Goal: Task Accomplishment & Management: Use online tool/utility

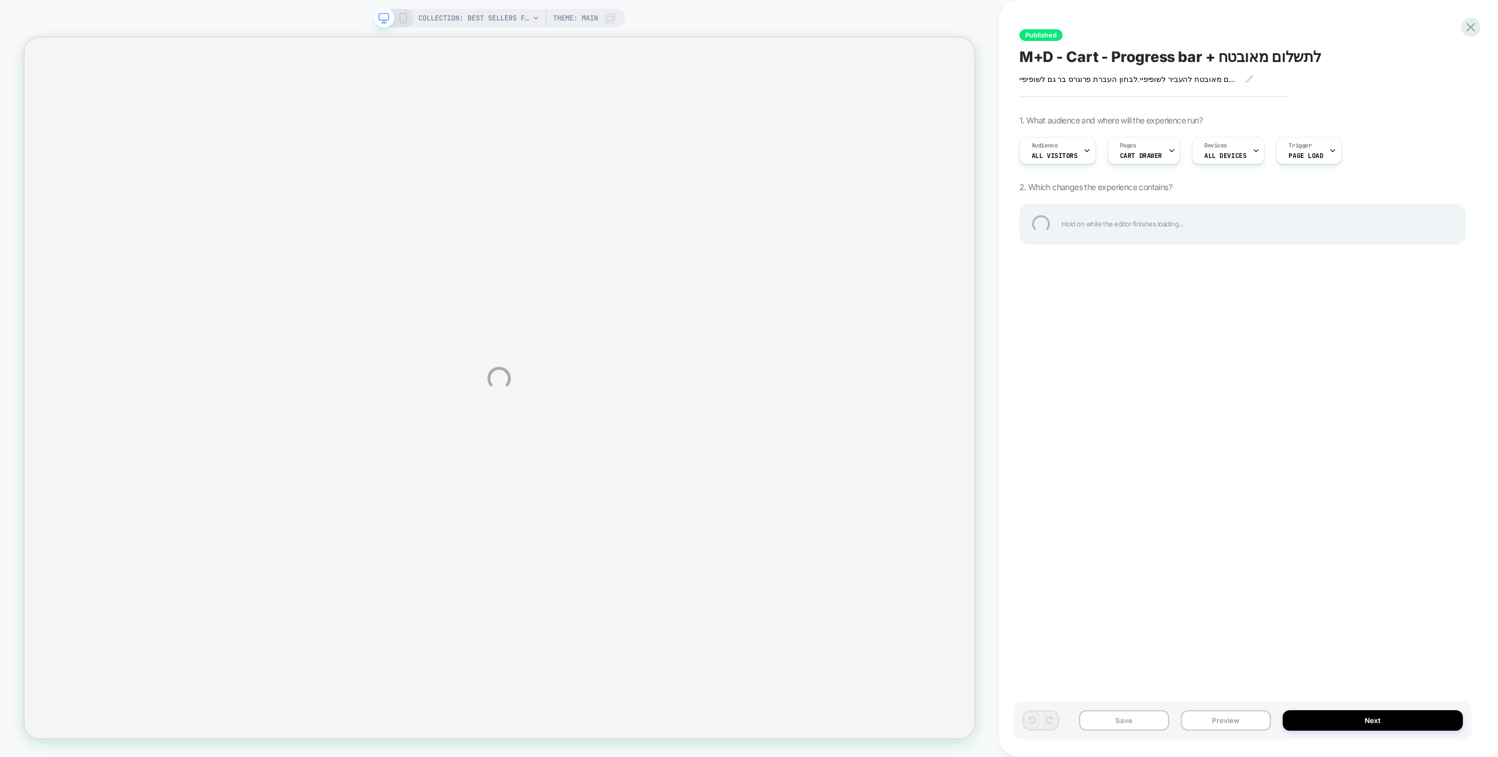
click at [1130, 22] on div "COLLECTION: Best sellers for section (Category) COLLECTION: Best sellers for se…" at bounding box center [749, 378] width 1498 height 757
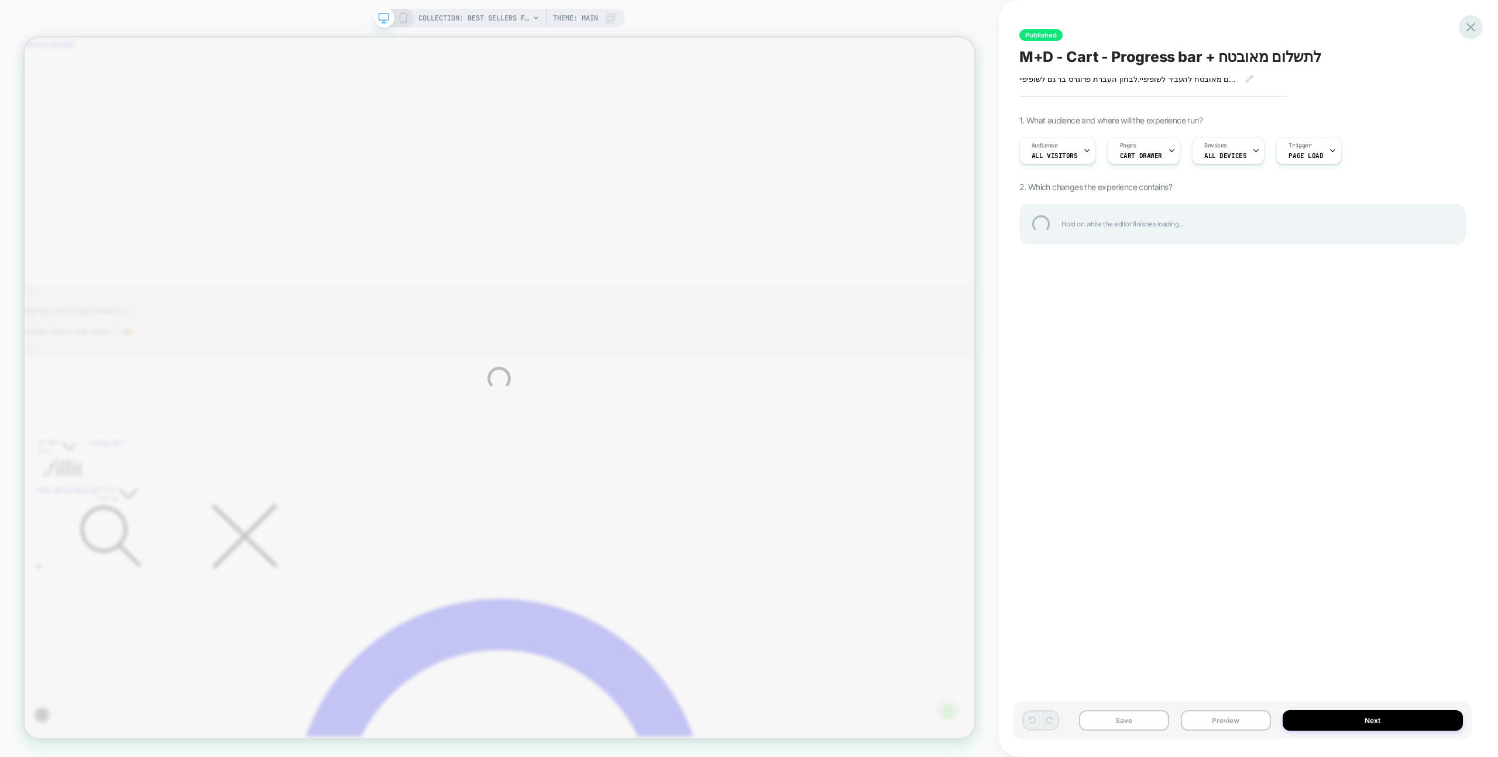
click at [1467, 29] on div at bounding box center [1471, 27] width 24 height 24
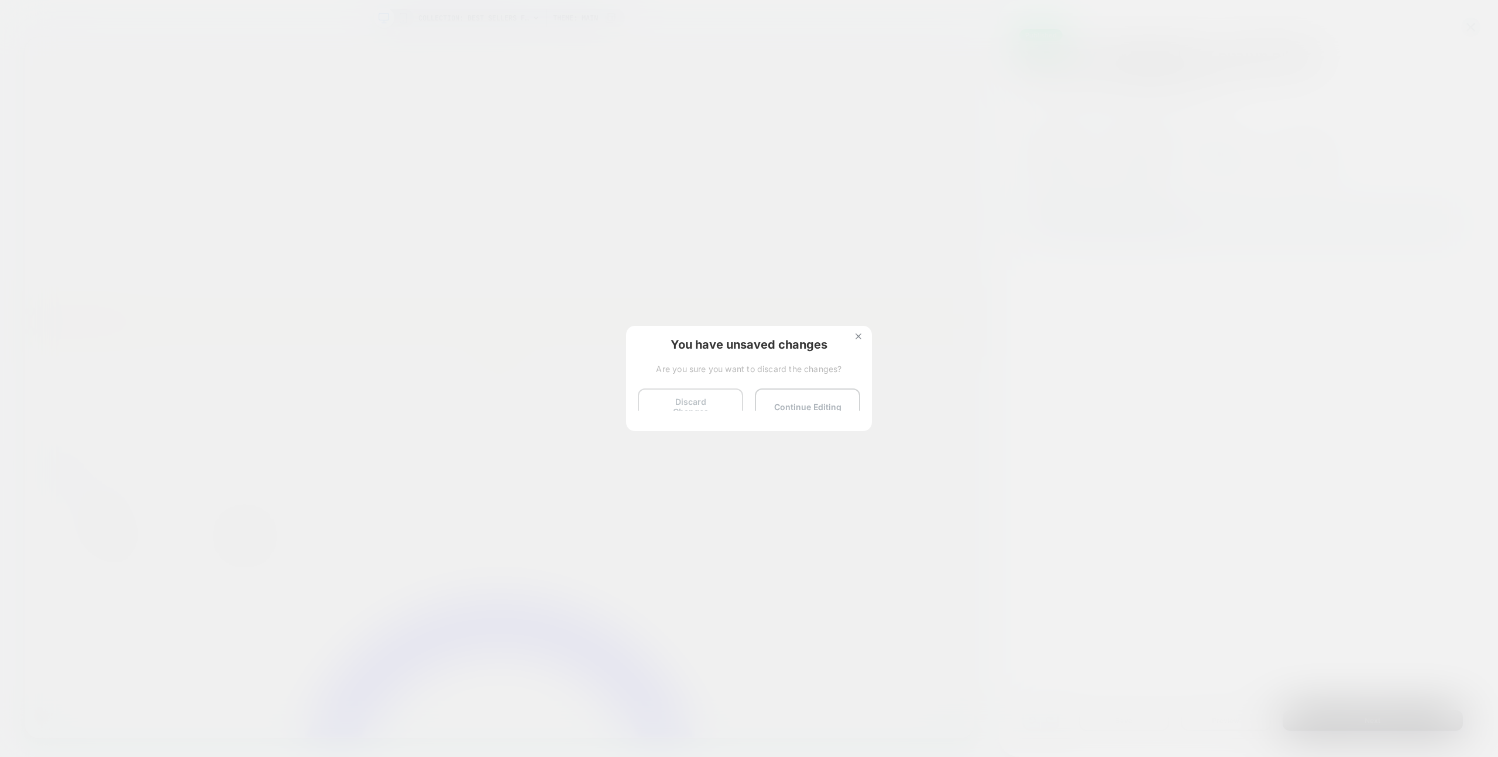
click at [679, 399] on button "Discard Changes" at bounding box center [690, 406] width 105 height 36
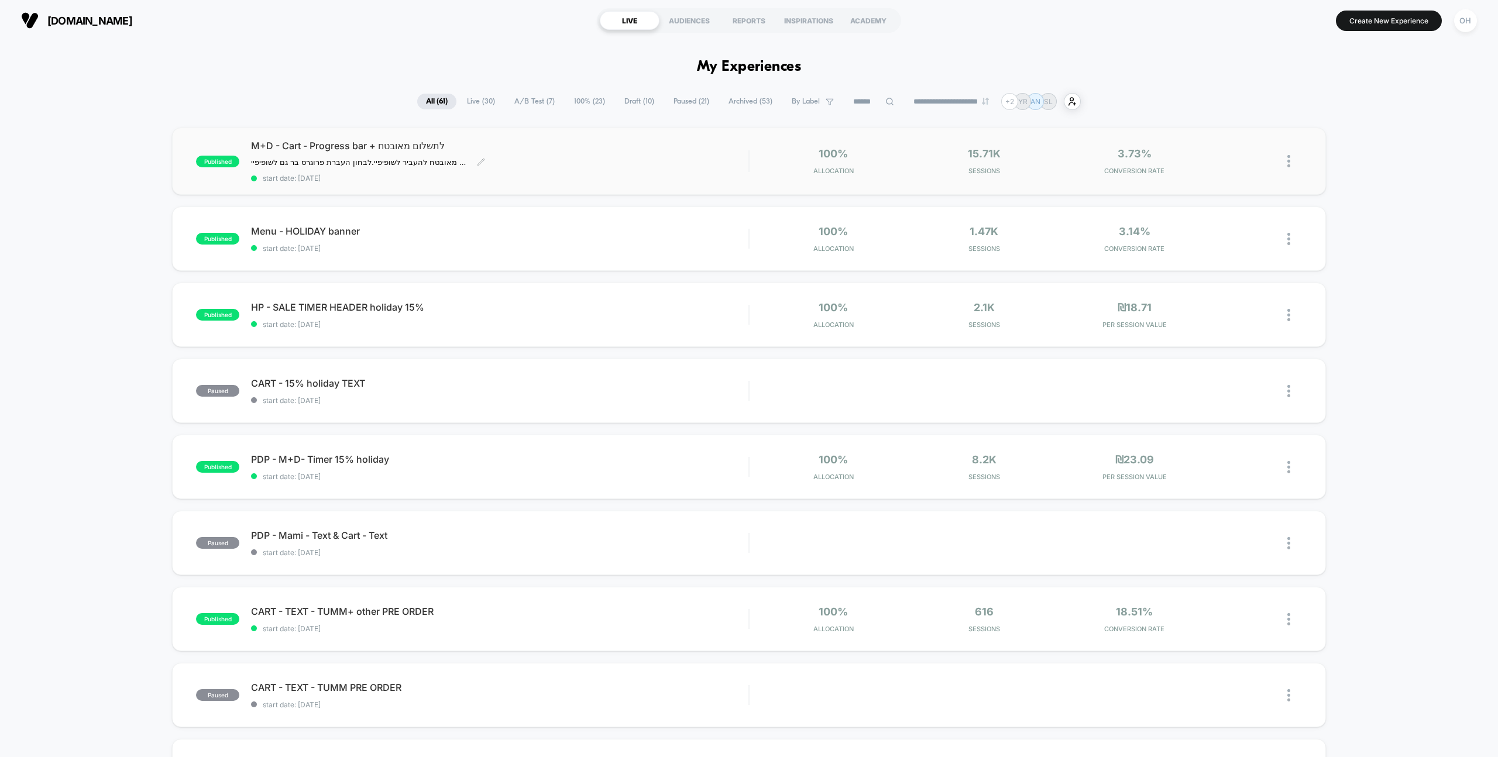
click at [658, 154] on div "M+D - Cart - Progress bar + לתשלום מאובטח תשלום מאובטח להעביר לשופיפיי. לבחון ה…" at bounding box center [499, 161] width 497 height 43
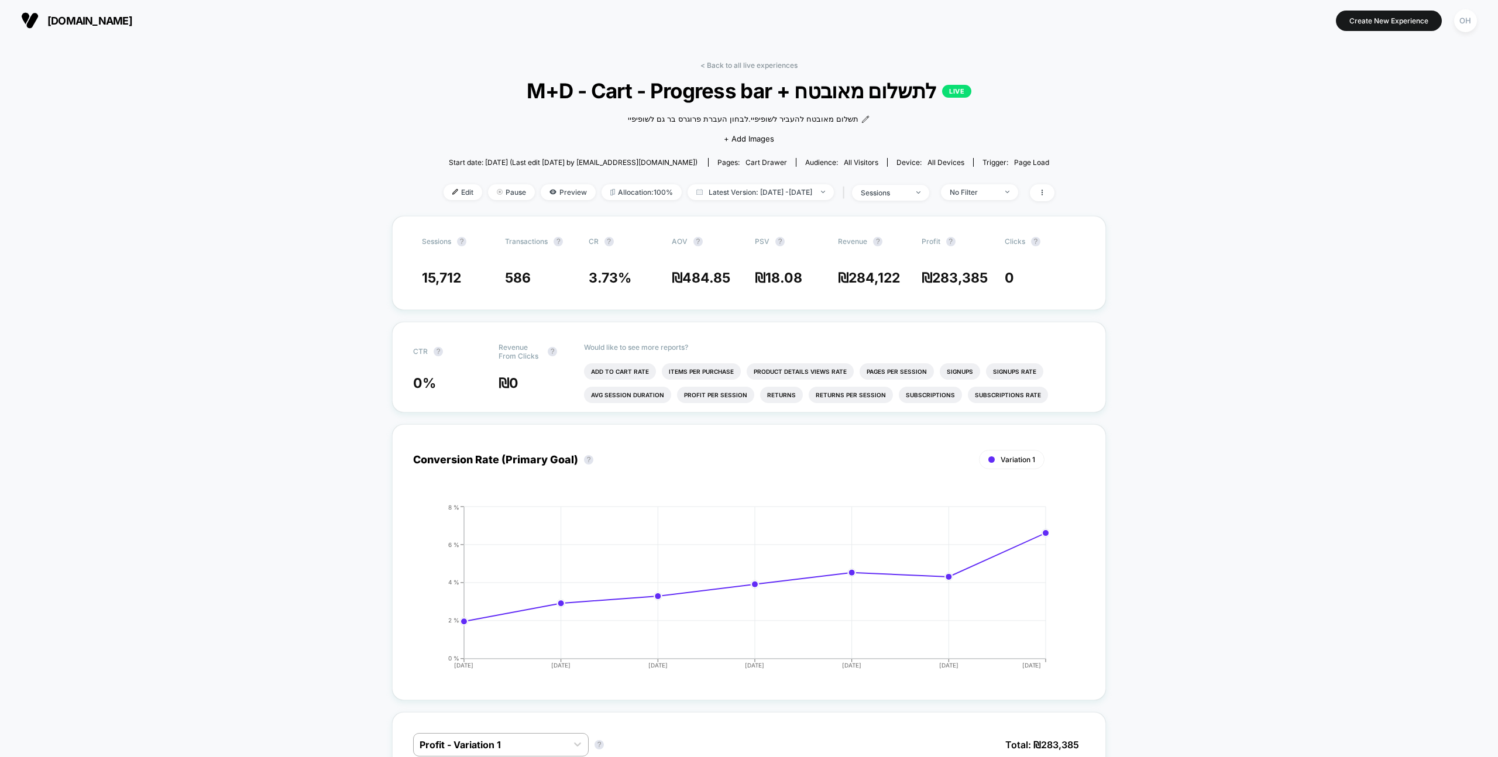
drag, startPoint x: 439, startPoint y: 187, endPoint x: 480, endPoint y: 184, distance: 41.7
click at [443, 187] on span "Edit" at bounding box center [462, 192] width 39 height 16
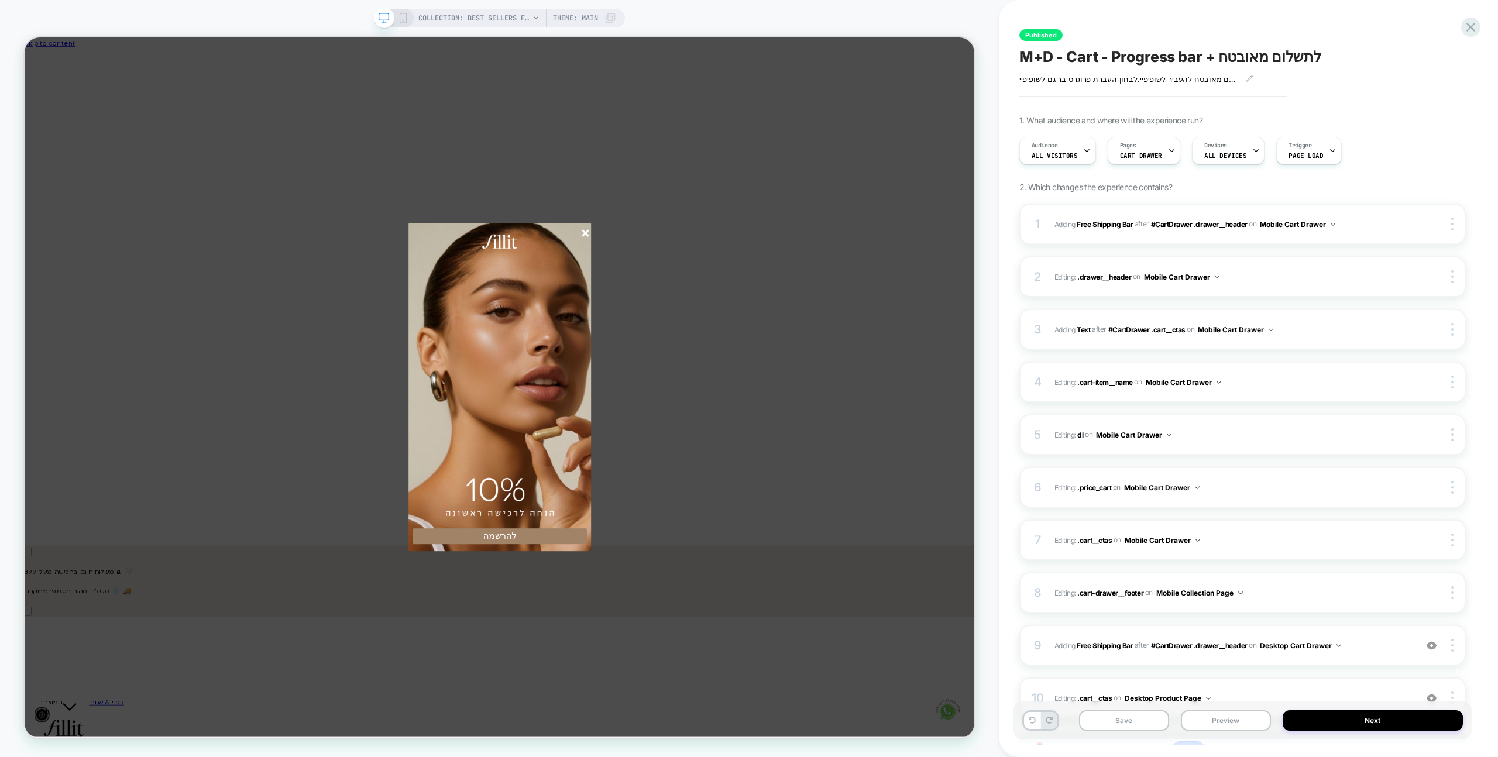
scroll to position [0, -627]
click at [1466, 35] on icon at bounding box center [1471, 27] width 16 height 16
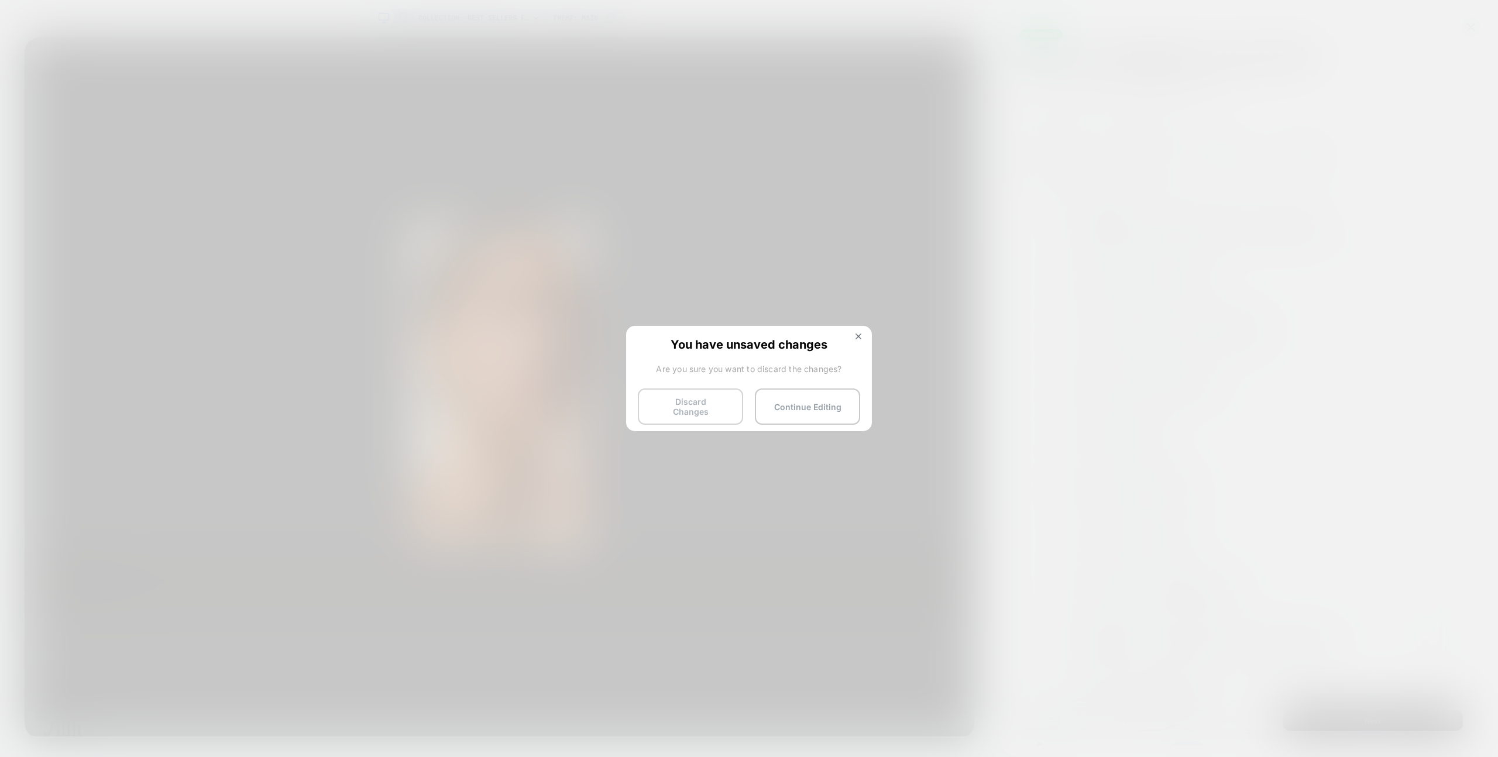
scroll to position [0, 0]
click at [685, 398] on button "Discard Changes" at bounding box center [690, 406] width 105 height 36
